Goal: Task Accomplishment & Management: Use online tool/utility

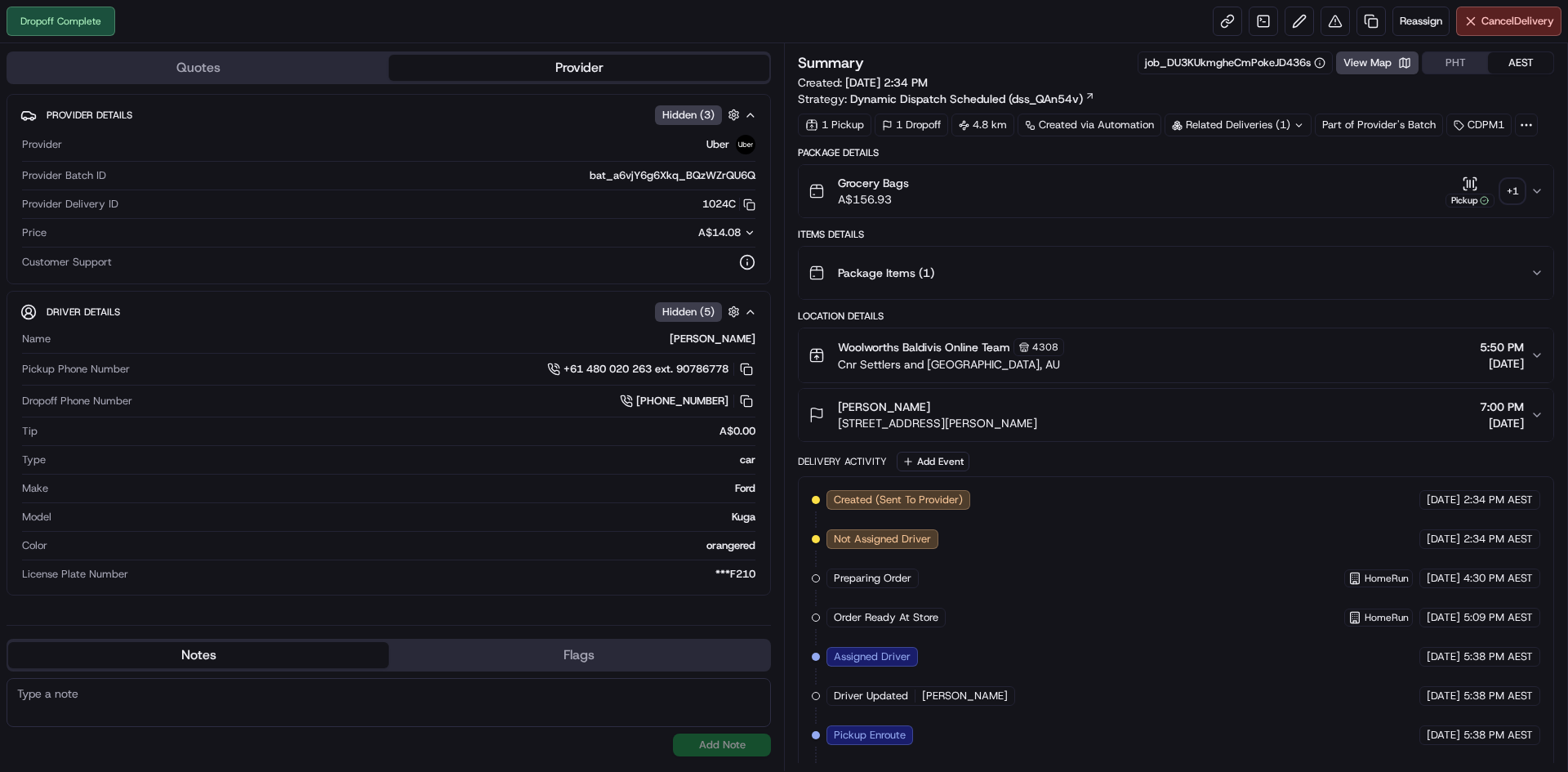
click at [1518, 180] on div "+ 1" at bounding box center [1513, 191] width 23 height 23
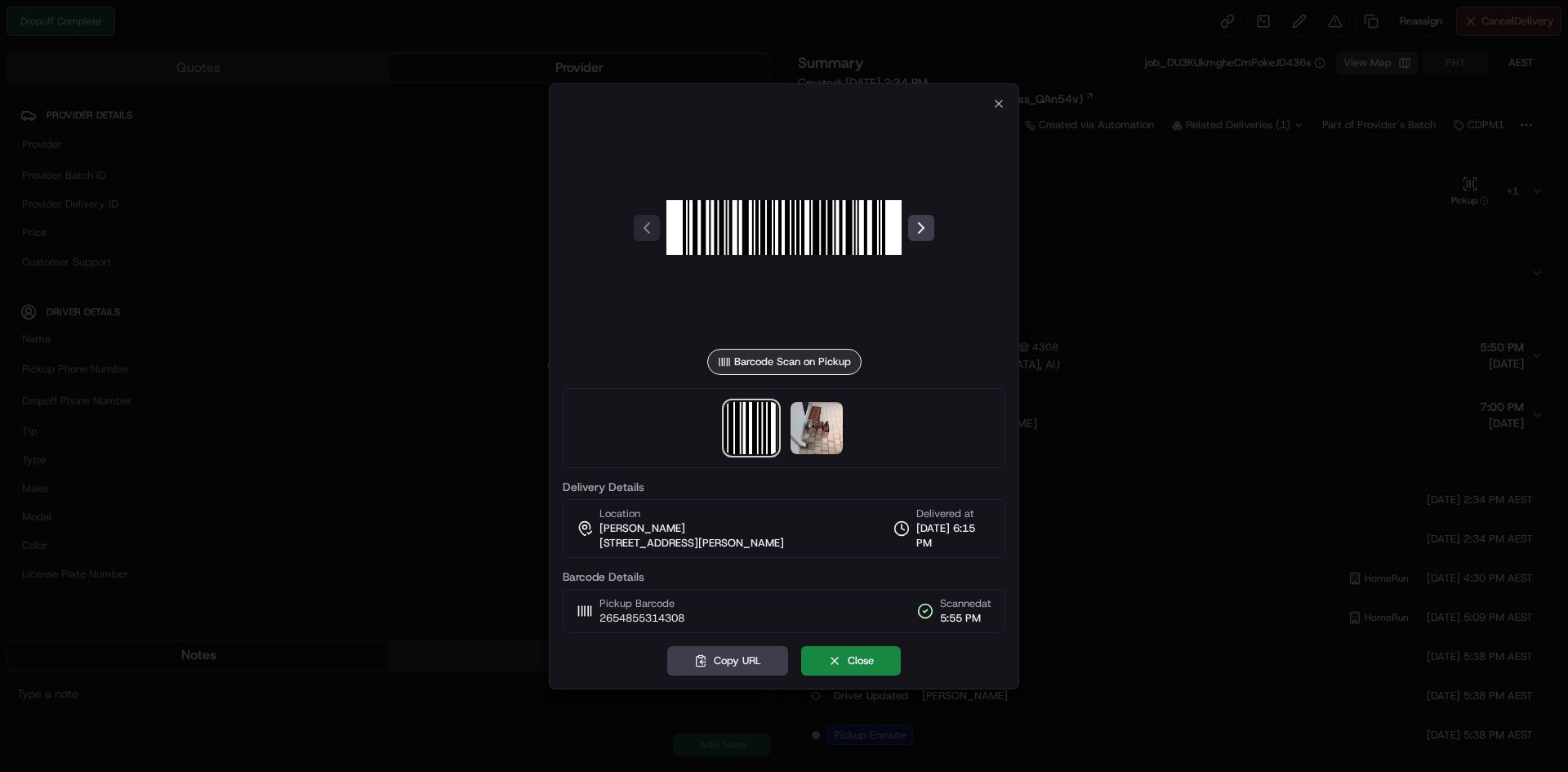
click at [998, 110] on div at bounding box center [784, 228] width 443 height 235
drag, startPoint x: 998, startPoint y: 102, endPoint x: 1001, endPoint y: 114, distance: 12.4
click at [998, 102] on icon "button" at bounding box center [999, 104] width 7 height 7
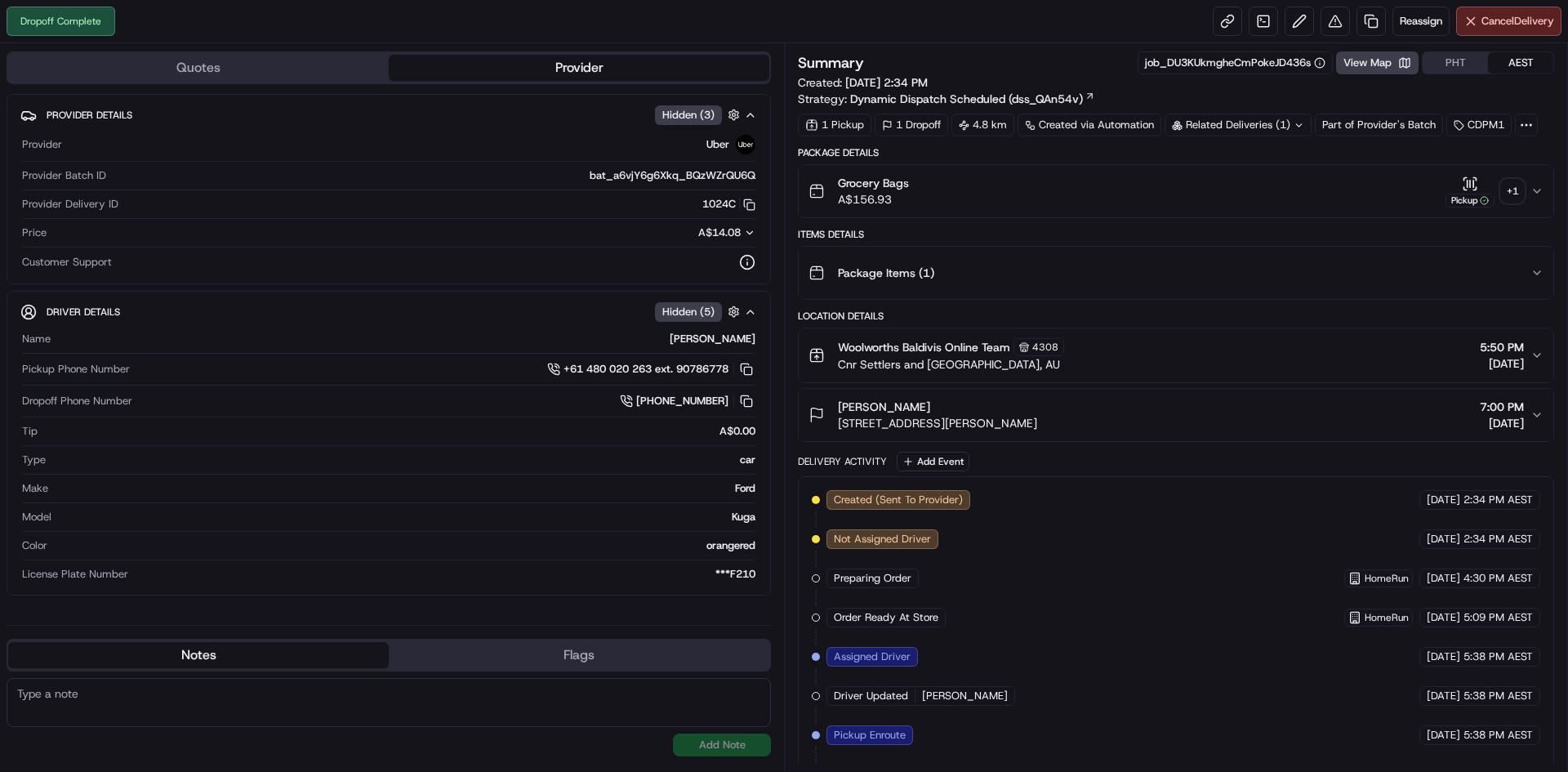
click at [1438, 407] on div "[PERSON_NAME] [STREET_ADDRESS][PERSON_NAME] 7:00 PM [DATE]" at bounding box center [1170, 415] width 722 height 33
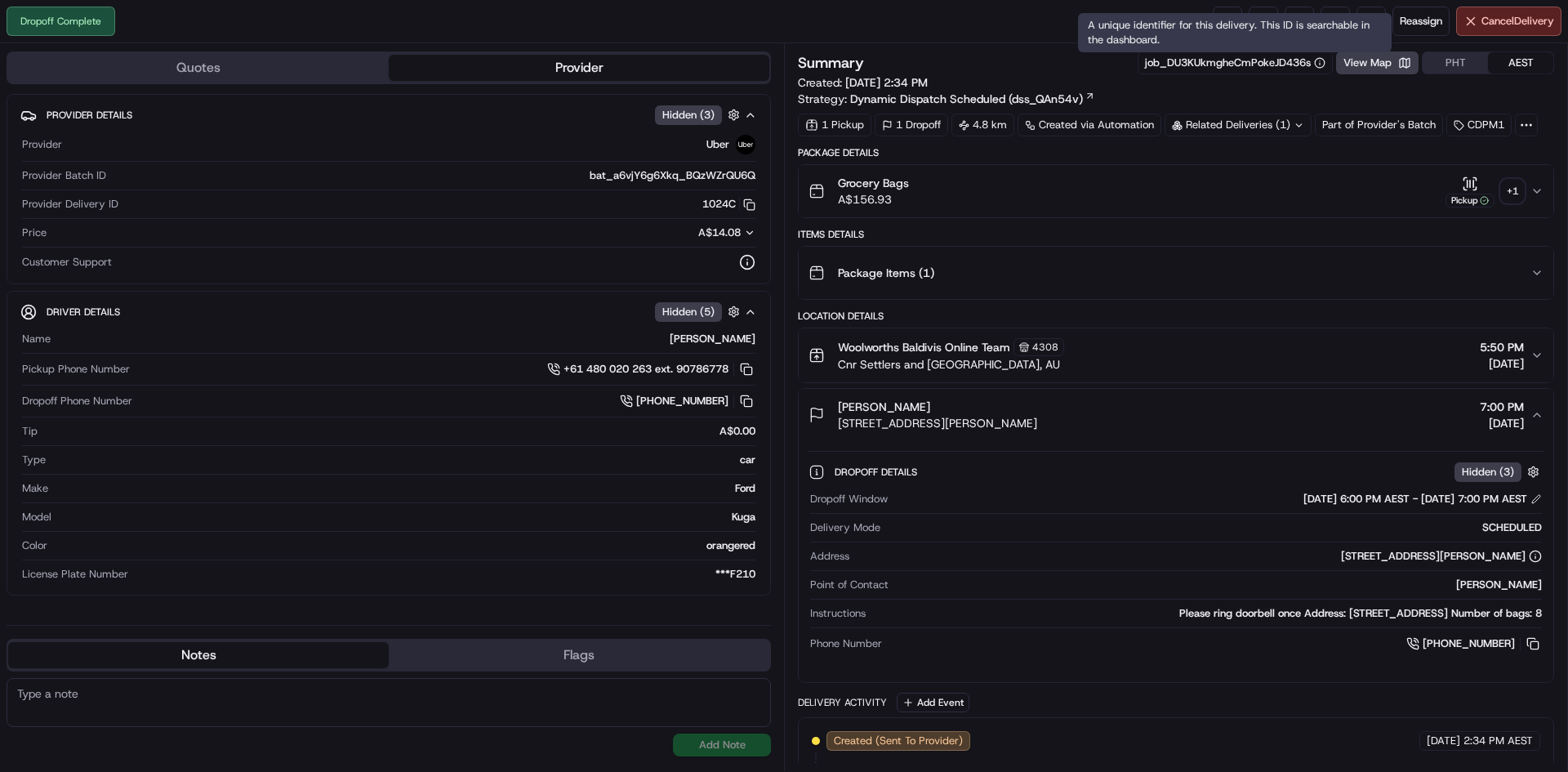
click at [1227, 30] on div "A unique identifier for this delivery. This ID is searchable in the dashboard. …" at bounding box center [1235, 33] width 313 height 39
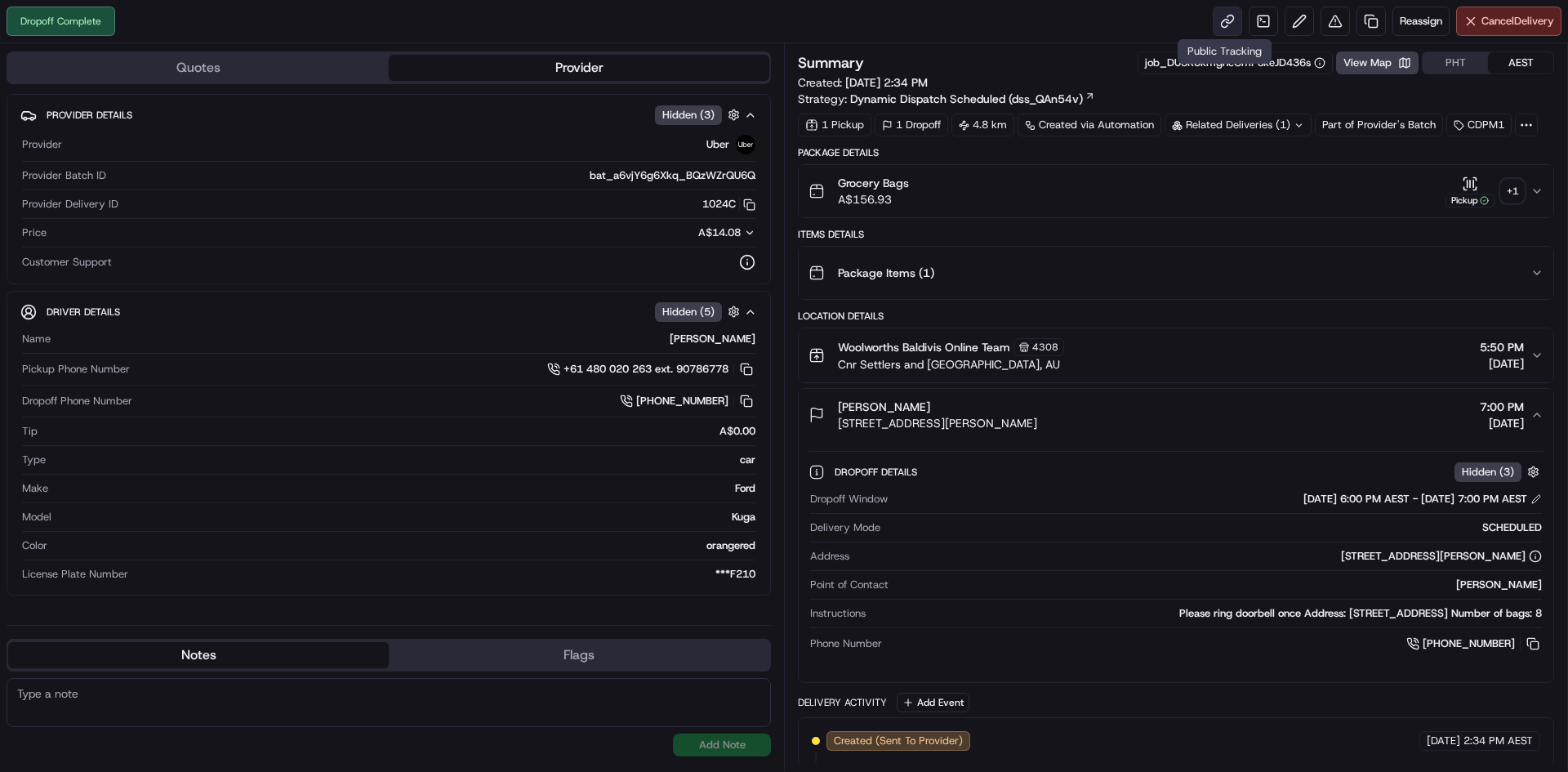
click at [1216, 19] on link at bounding box center [1227, 21] width 29 height 29
click at [1415, 14] on span "Reassign" at bounding box center [1421, 22] width 43 height 15
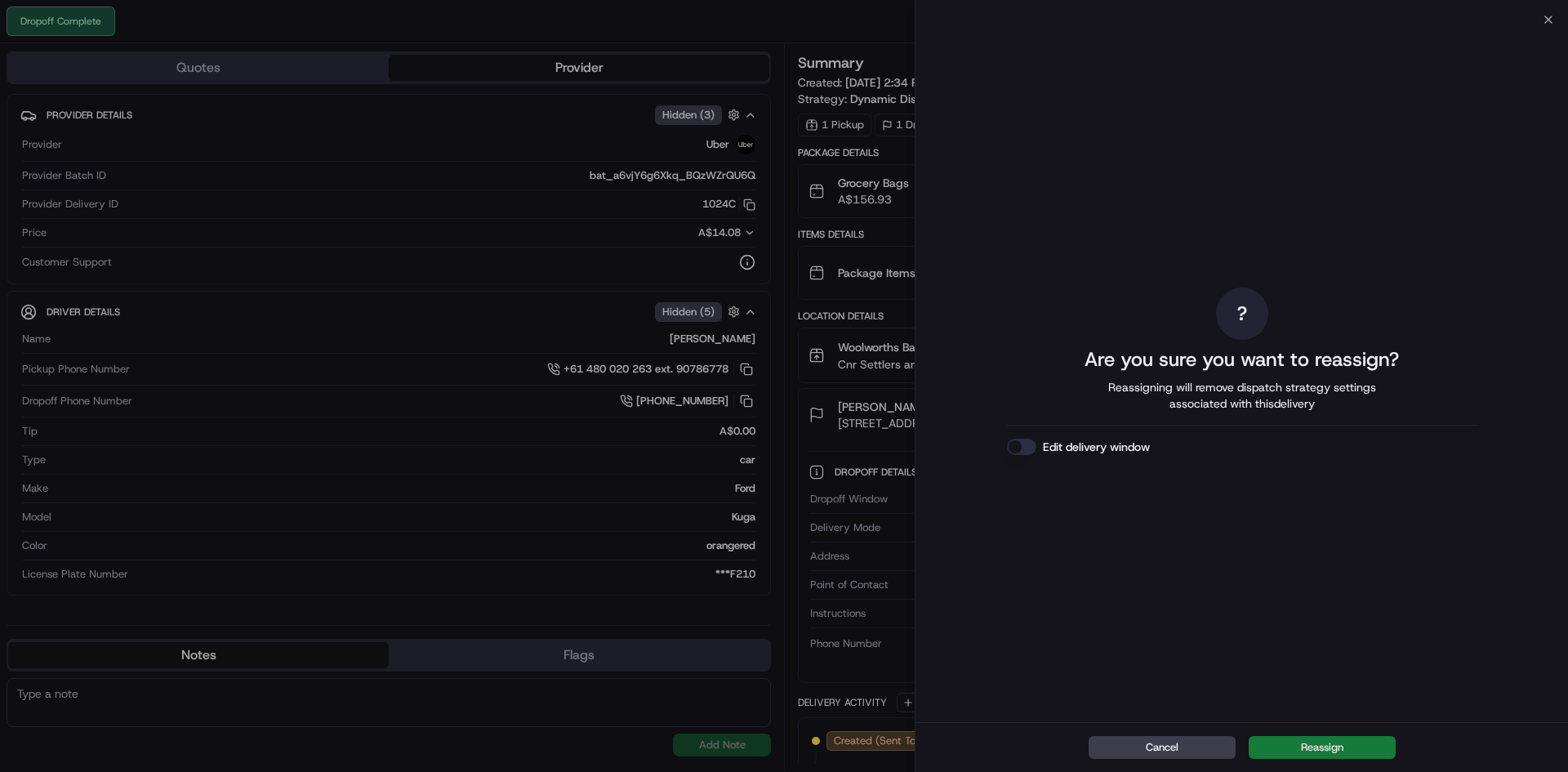
click at [1327, 752] on button "Reassign" at bounding box center [1322, 747] width 147 height 23
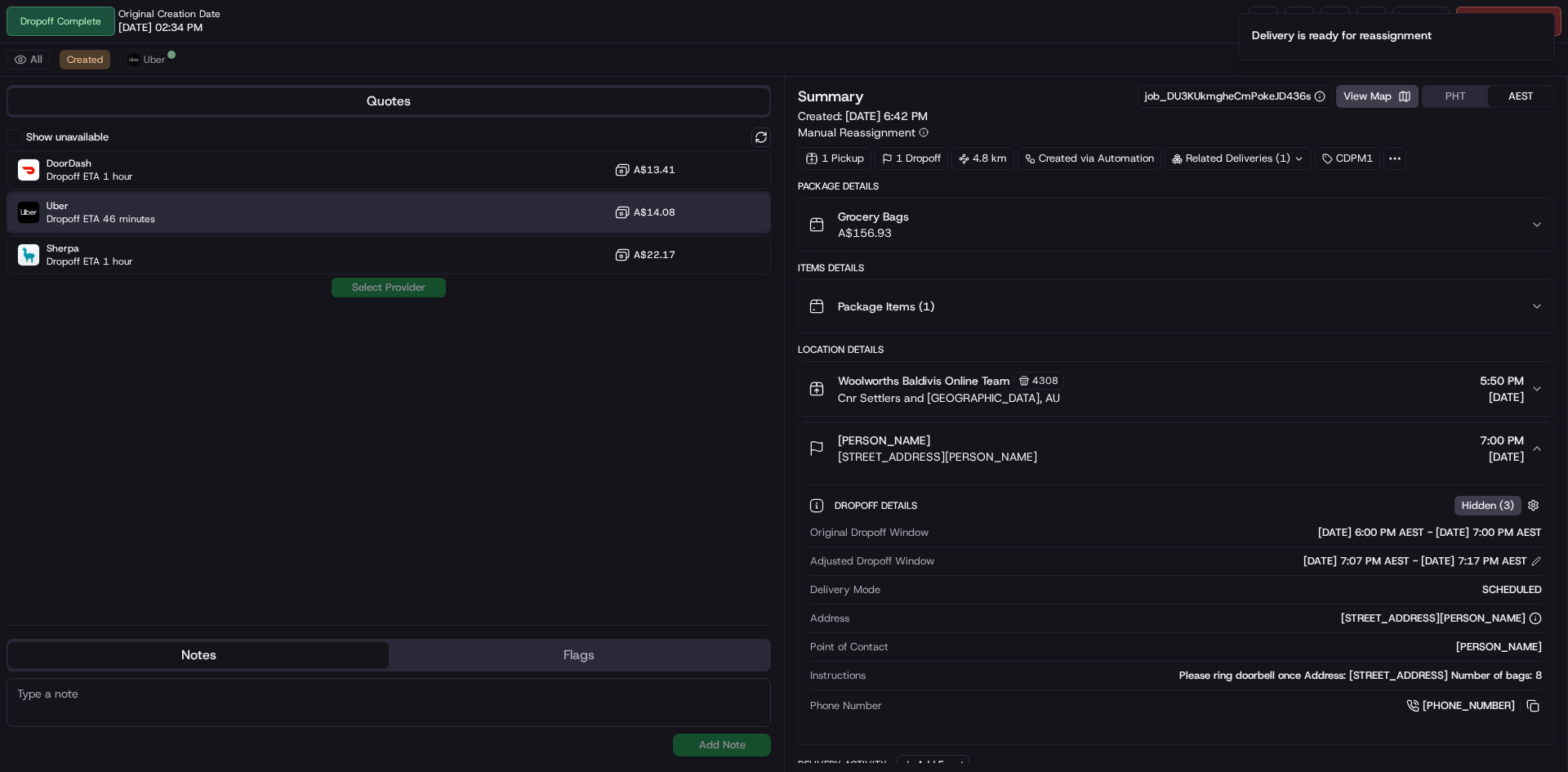
click at [178, 207] on div "Uber Dropoff ETA 46 minutes A$14.08" at bounding box center [389, 213] width 764 height 39
click at [403, 287] on button "Assign Provider" at bounding box center [389, 287] width 116 height 19
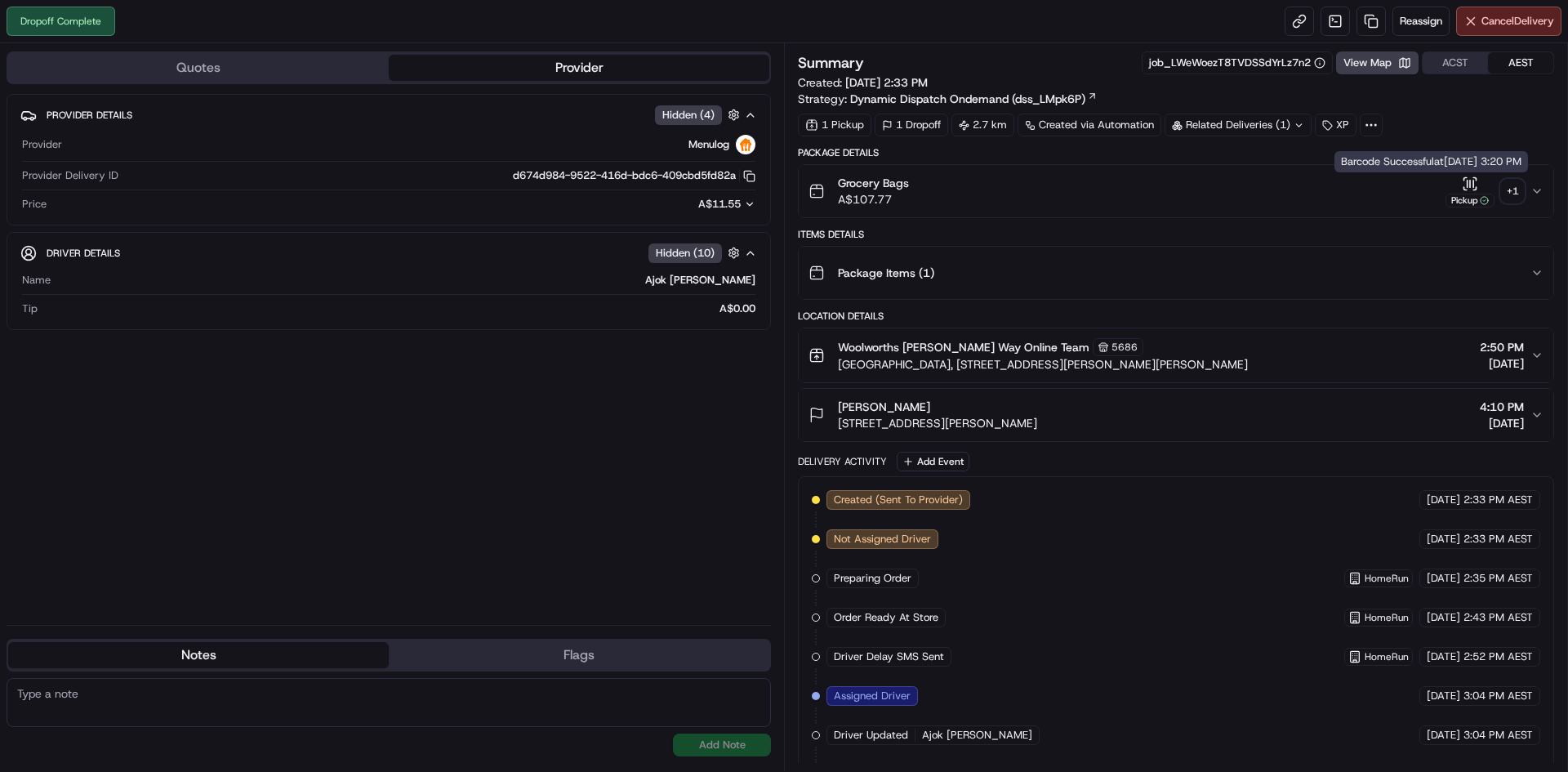
click at [1508, 184] on div "+ 1" at bounding box center [1513, 191] width 23 height 23
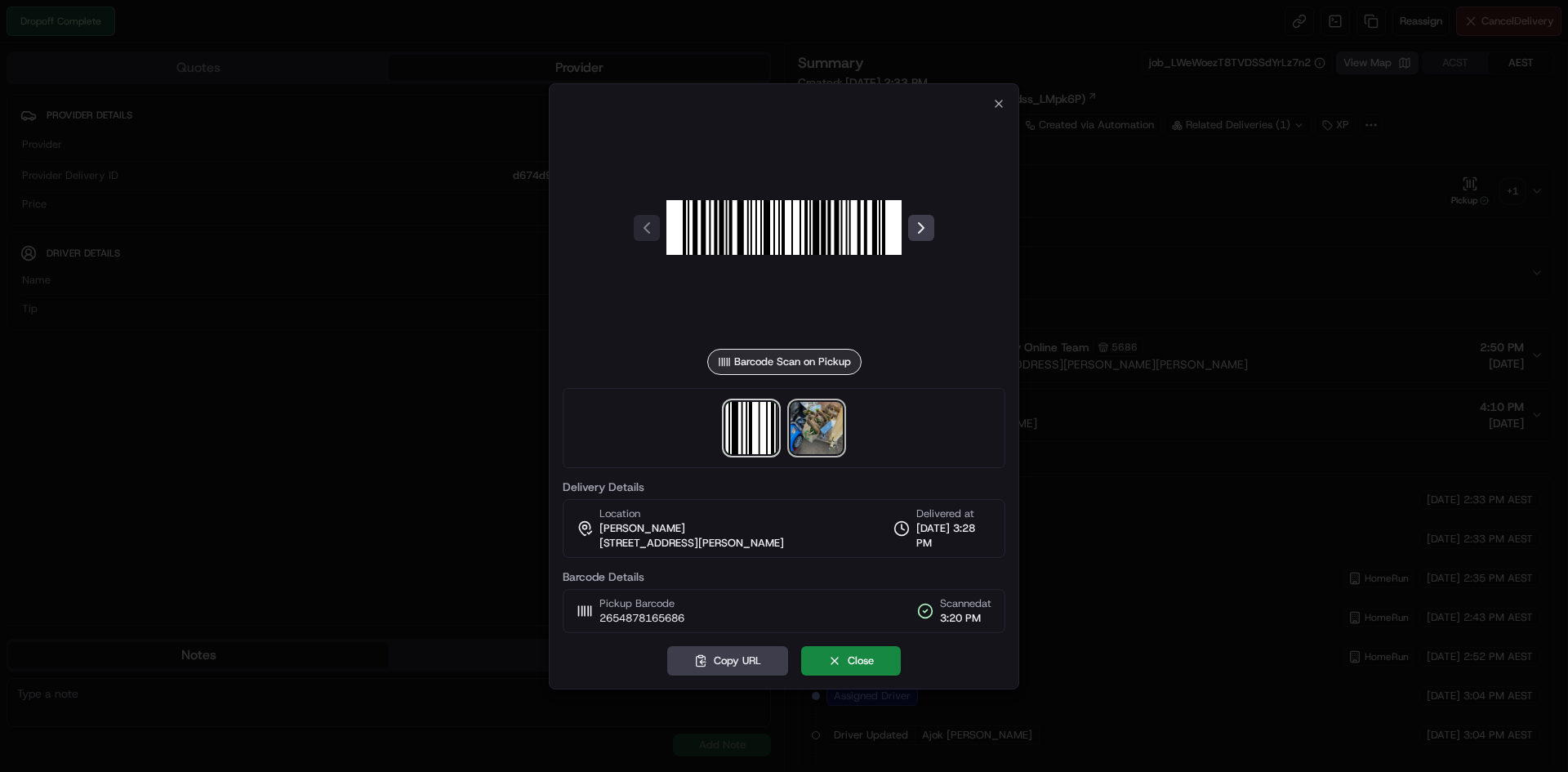
click at [815, 436] on img at bounding box center [816, 428] width 52 height 52
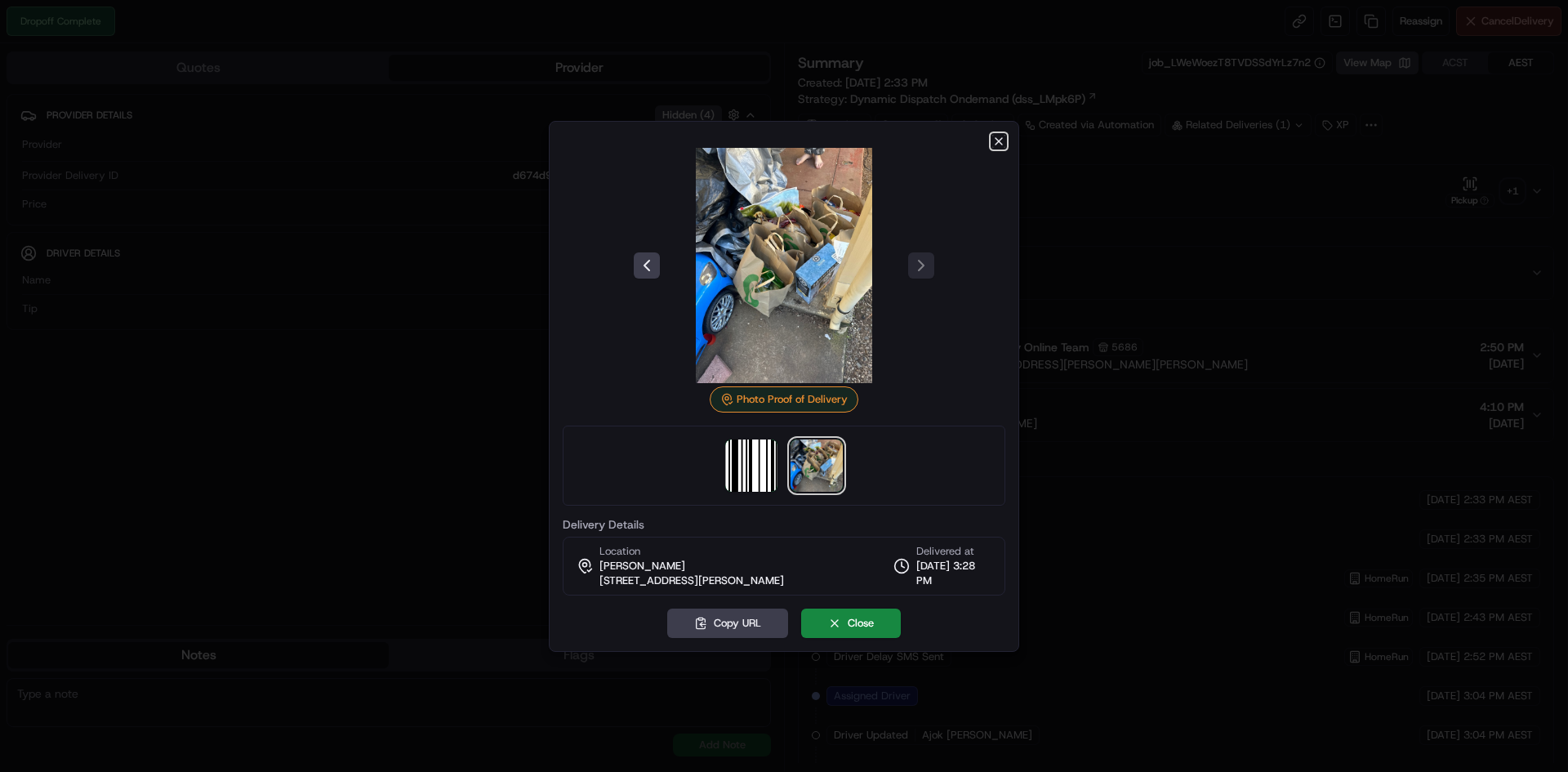
click at [997, 143] on icon "button" at bounding box center [999, 141] width 7 height 7
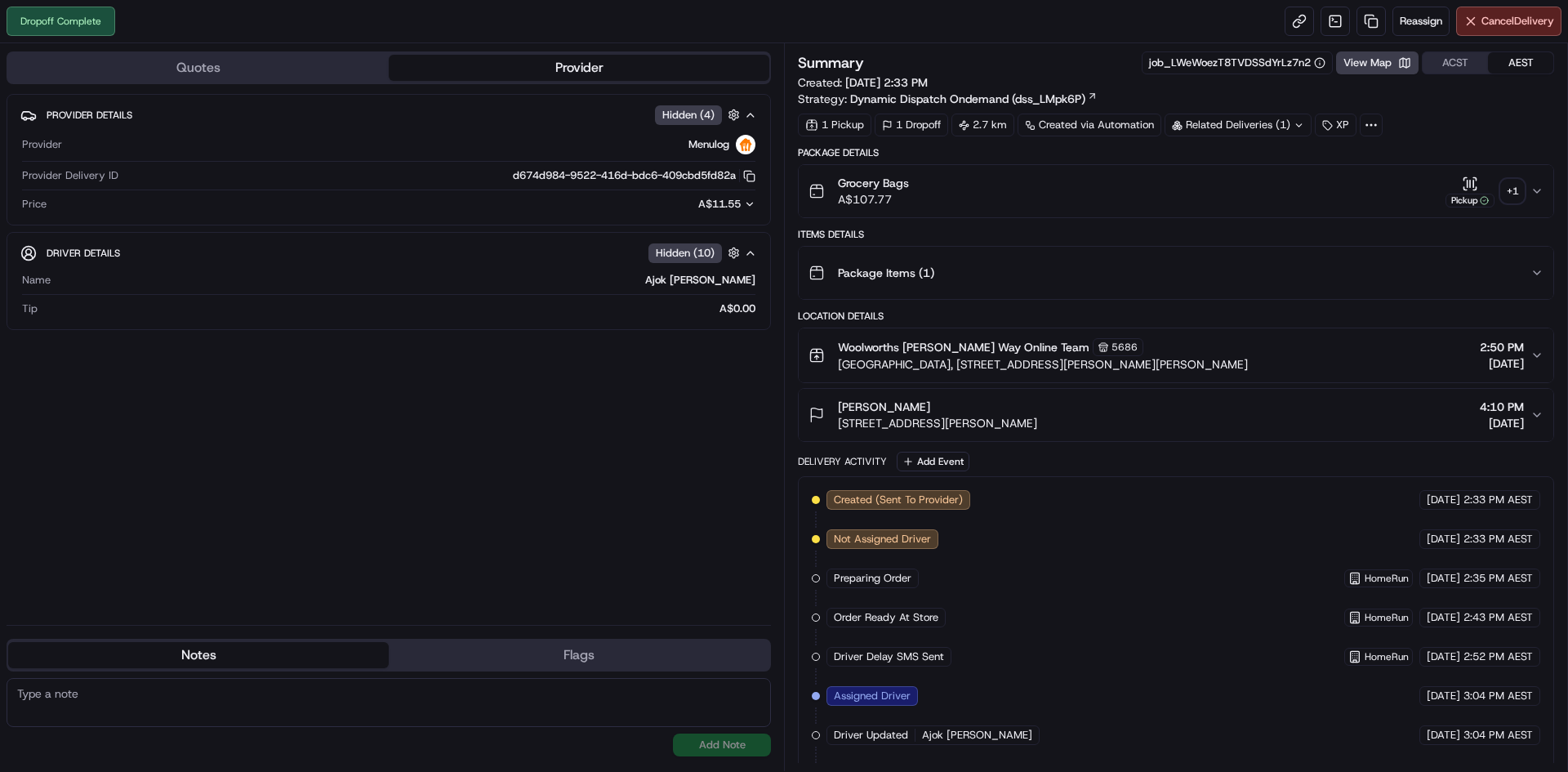
click at [1519, 192] on div "+ 1" at bounding box center [1513, 191] width 23 height 23
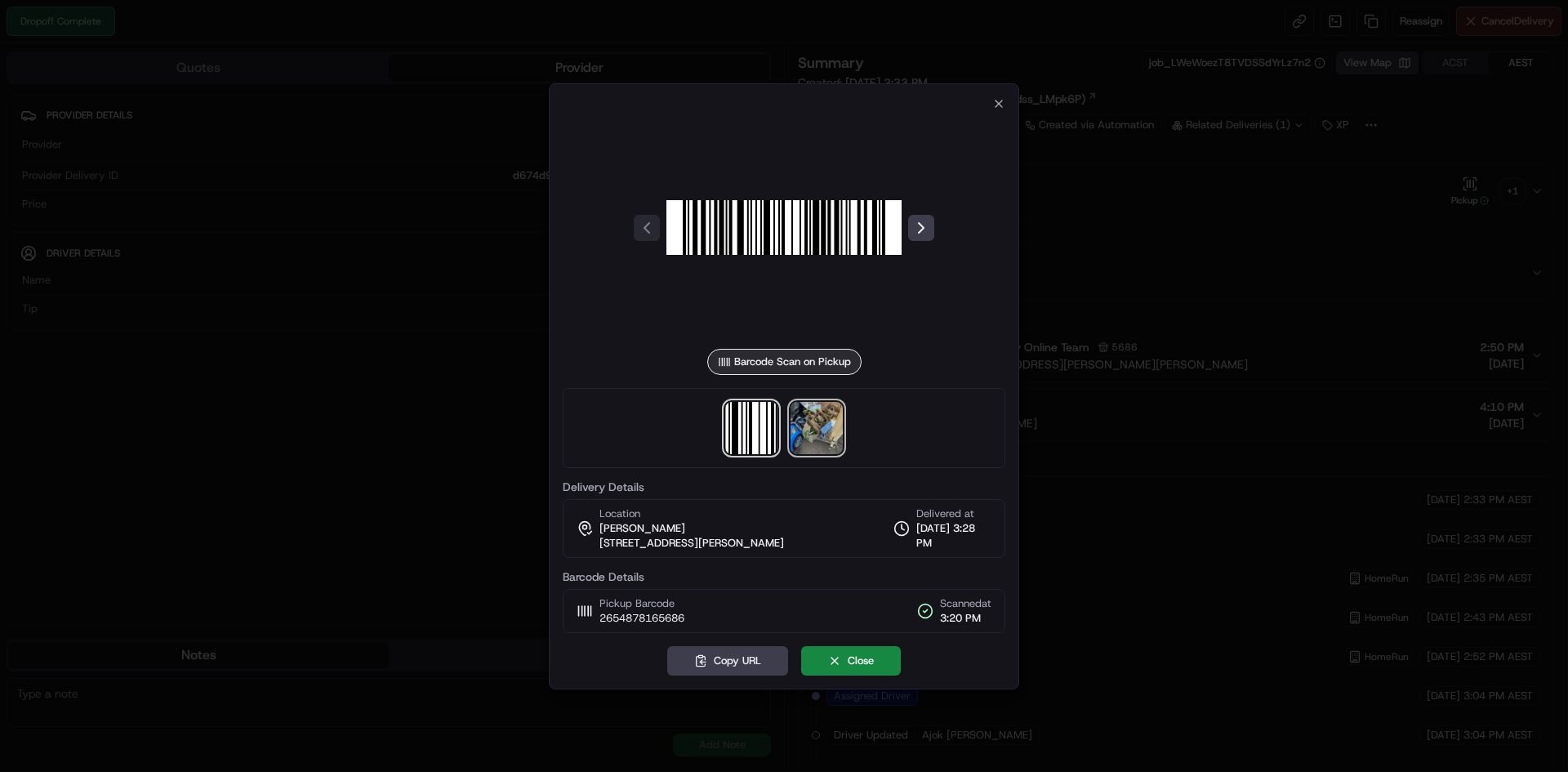
click at [806, 428] on img at bounding box center [816, 428] width 52 height 52
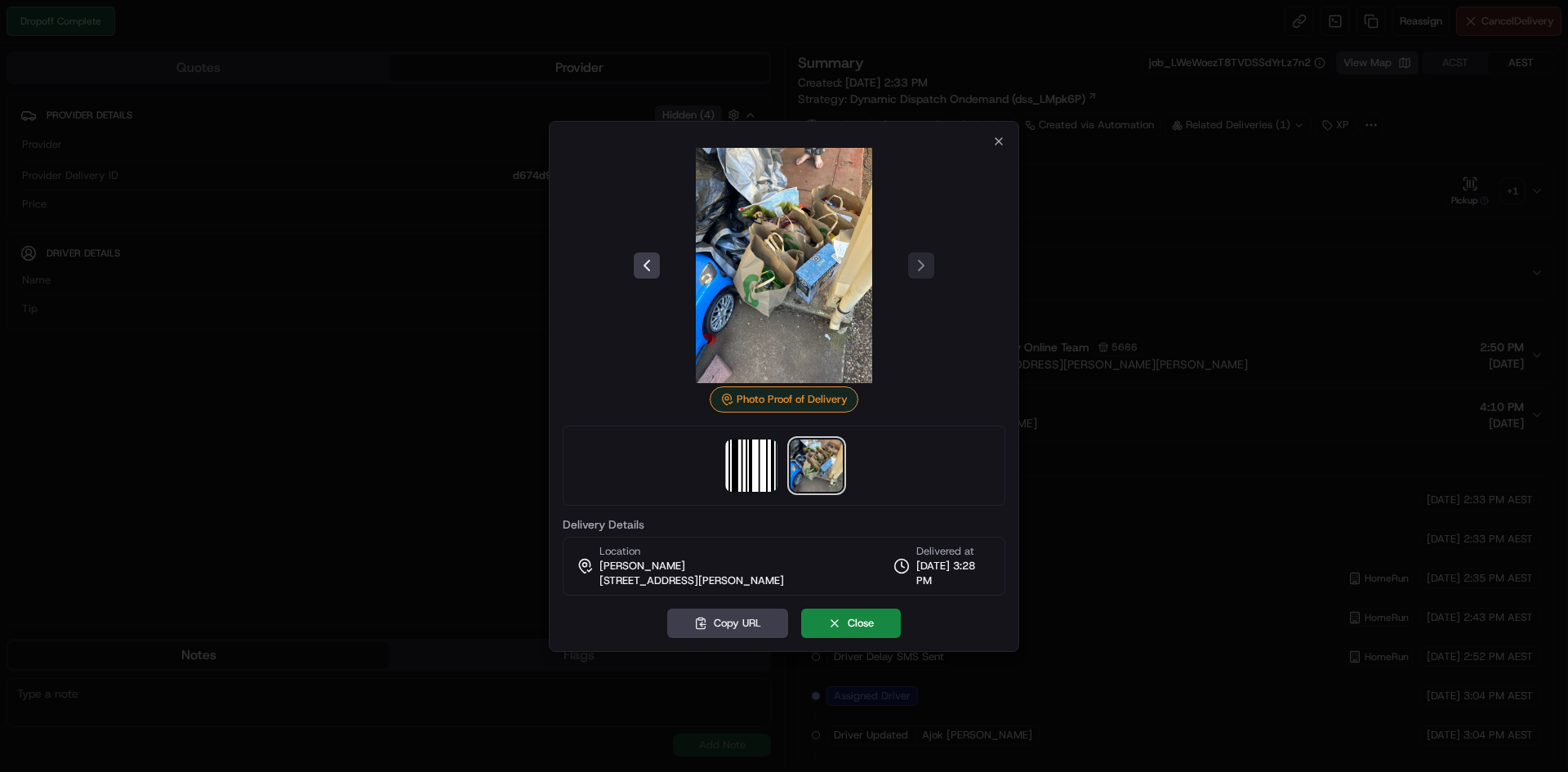
click at [1003, 154] on div at bounding box center [784, 265] width 443 height 235
click at [1003, 149] on div at bounding box center [784, 265] width 443 height 235
click at [1003, 144] on icon "button" at bounding box center [999, 141] width 13 height 13
